Goal: Check status: Check status

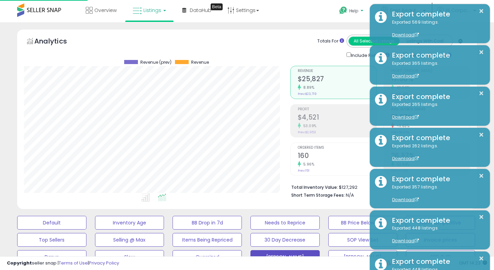
scroll to position [141, 266]
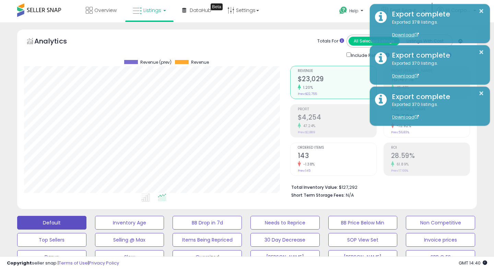
scroll to position [19, 0]
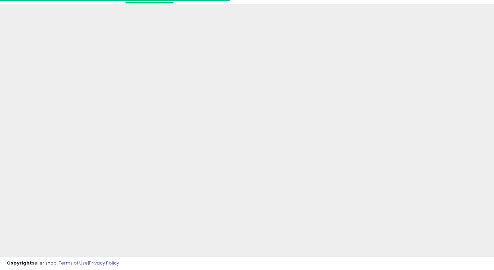
scroll to position [19, 0]
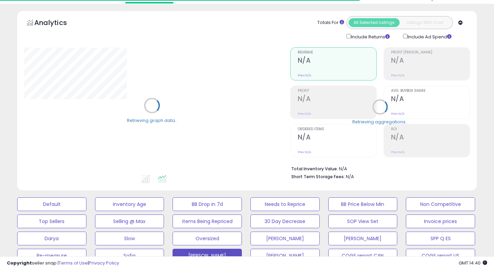
type input "**********"
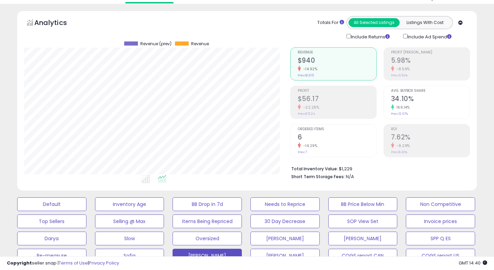
scroll to position [141, 266]
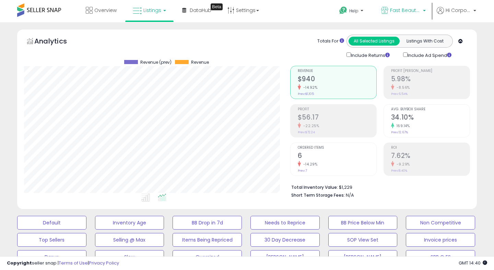
click at [405, 9] on span "Fast Beauty ([GEOGRAPHIC_DATA])" at bounding box center [405, 10] width 31 height 7
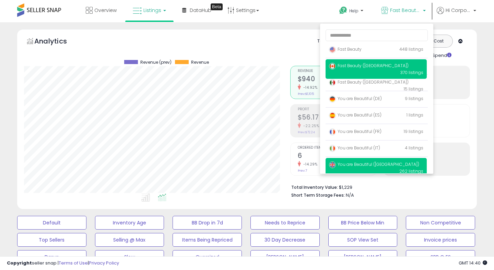
click at [351, 167] on span "You are Beautiful ([GEOGRAPHIC_DATA])" at bounding box center [374, 165] width 90 height 6
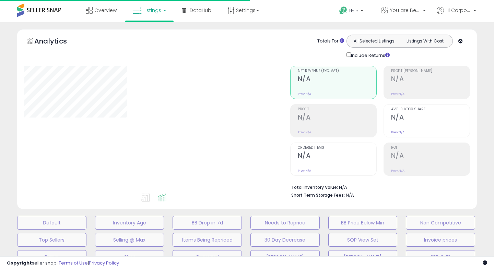
type input "**********"
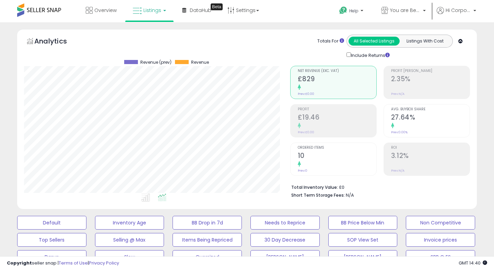
scroll to position [141, 266]
click at [396, 7] on span "You are Beautiful ([GEOGRAPHIC_DATA])" at bounding box center [405, 10] width 31 height 7
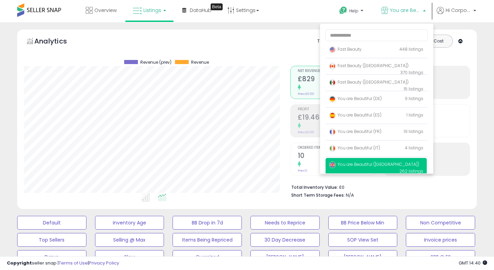
click at [270, 193] on ul at bounding box center [147, 199] width 266 height 12
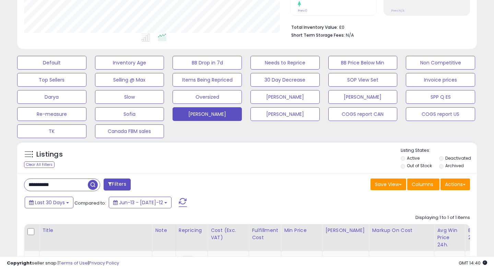
scroll to position [162, 0]
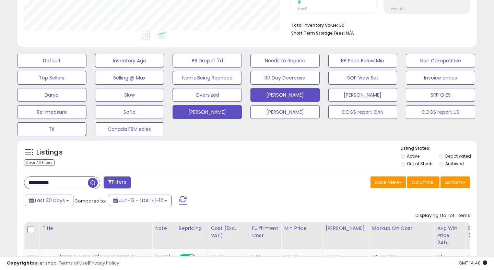
click at [86, 68] on button "[PERSON_NAME]" at bounding box center [51, 61] width 69 height 14
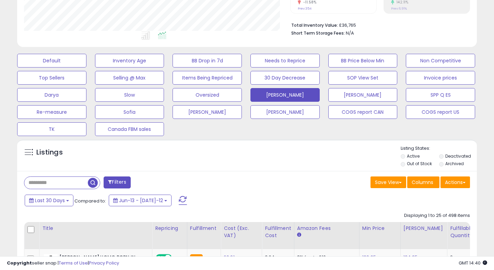
scroll to position [141, 266]
click at [43, 201] on span "Last 30 Days" at bounding box center [50, 200] width 30 height 7
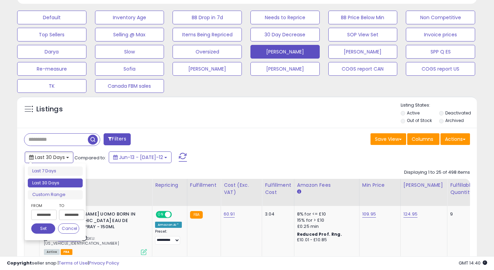
scroll to position [212, 0]
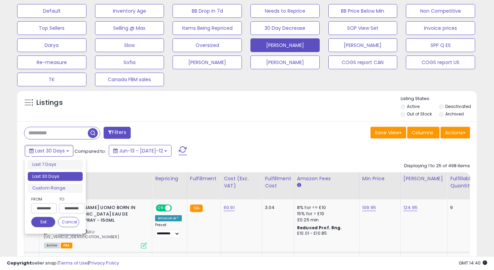
click at [50, 208] on input "**********" at bounding box center [43, 208] width 25 height 10
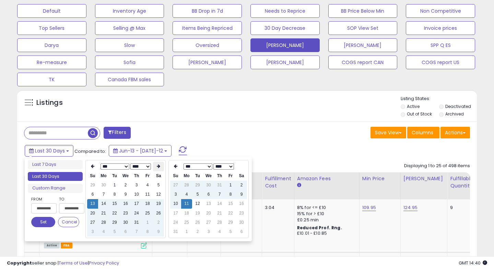
click at [158, 164] on th at bounding box center [158, 167] width 11 height 10
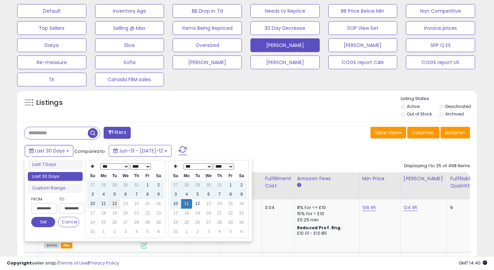
type input "**********"
click at [114, 204] on td "12" at bounding box center [114, 203] width 11 height 9
type input "**********"
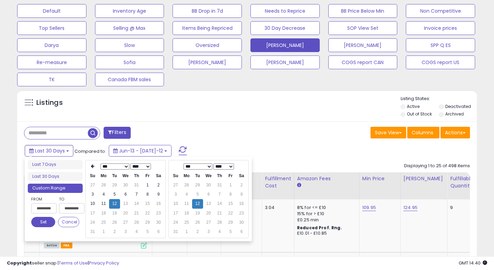
type input "**********"
click at [45, 222] on button "Set" at bounding box center [43, 222] width 24 height 10
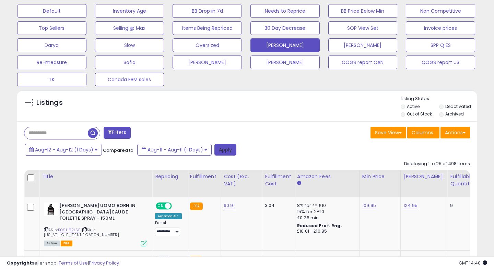
click at [226, 148] on button "Apply" at bounding box center [225, 150] width 22 height 12
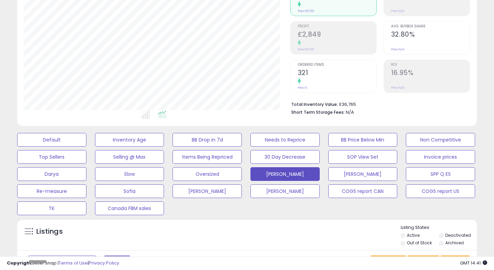
scroll to position [181, 0]
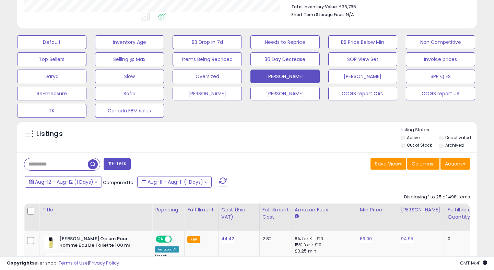
click at [220, 184] on span at bounding box center [223, 182] width 8 height 9
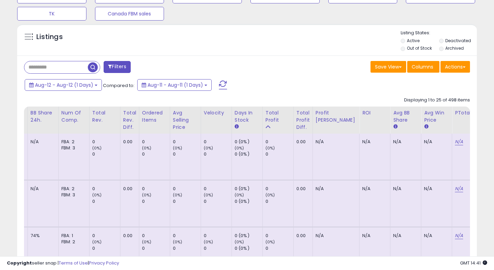
scroll to position [0, 614]
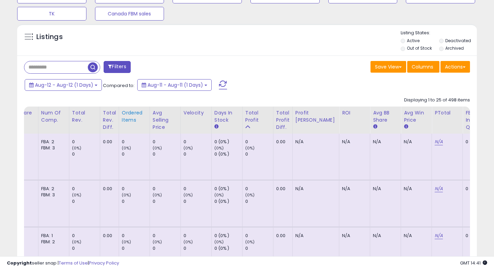
click at [126, 119] on div "Ordered Items" at bounding box center [134, 116] width 25 height 14
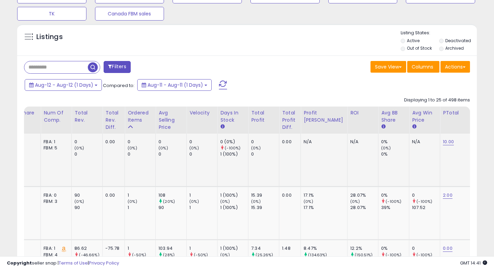
scroll to position [296, 0]
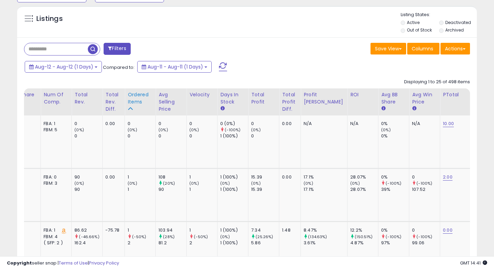
click at [133, 102] on div "Ordered Items" at bounding box center [140, 98] width 25 height 14
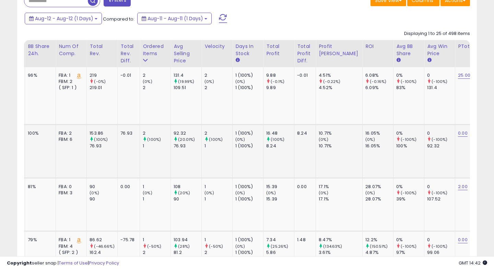
scroll to position [0, 597]
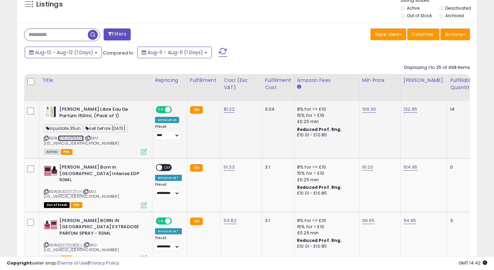
click at [81, 139] on link "B08JHPMMXK" at bounding box center [71, 138] width 26 height 6
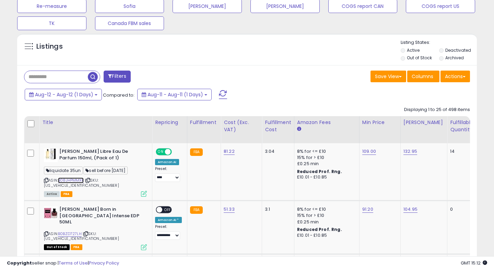
scroll to position [293, 0]
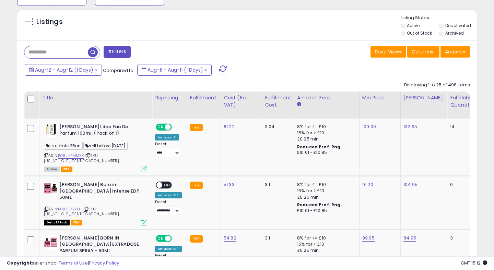
click at [224, 71] on span at bounding box center [223, 69] width 8 height 9
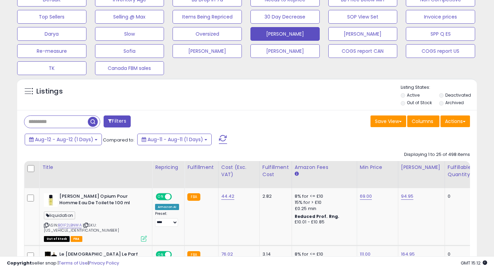
scroll to position [255, 0]
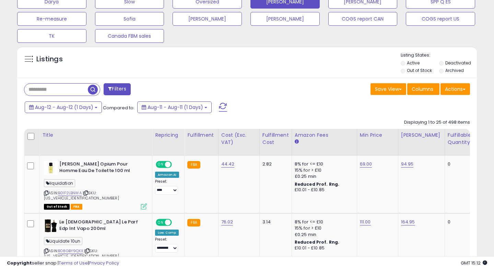
click at [222, 106] on span at bounding box center [223, 107] width 8 height 9
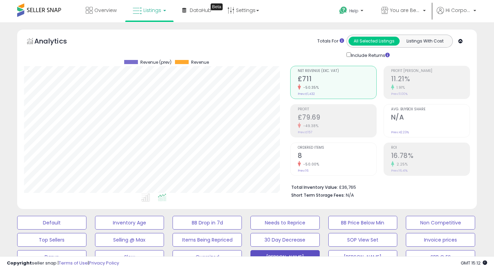
scroll to position [141, 266]
click at [395, 10] on span "You are Beautiful ([GEOGRAPHIC_DATA])" at bounding box center [405, 10] width 31 height 7
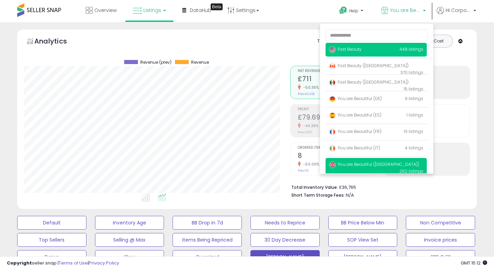
click at [332, 49] on img at bounding box center [332, 49] width 7 height 7
